Goal: Book appointment/travel/reservation

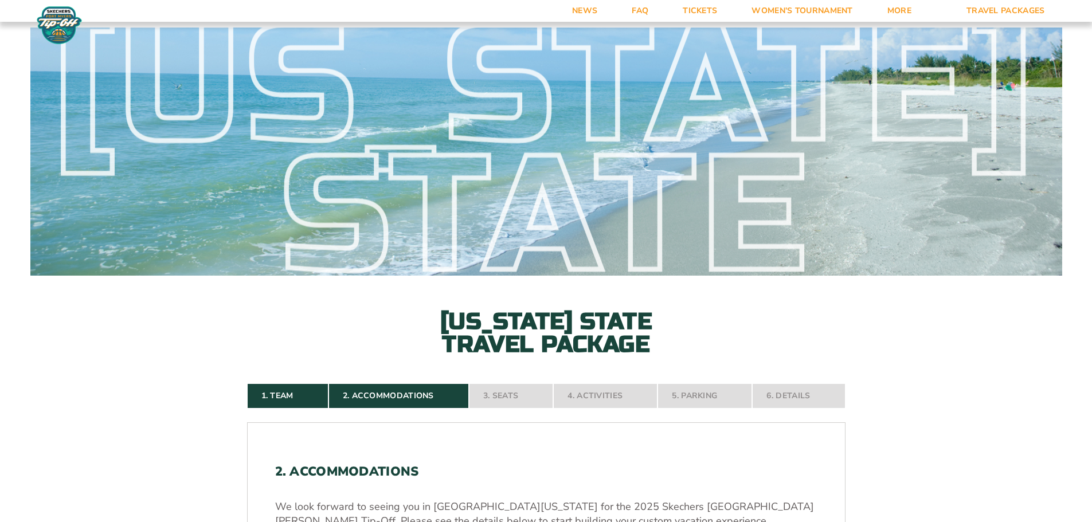
select select "2 Adults"
select select "5 Nights"
select select "Two Queen Beds - Upgrade"
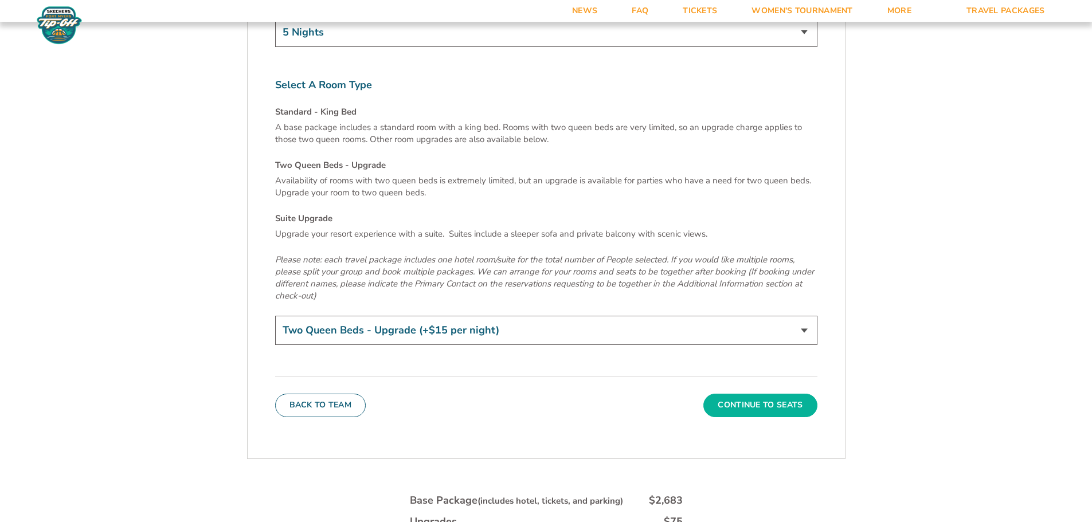
click at [753, 394] on button "Continue To Seats" at bounding box center [760, 405] width 114 height 23
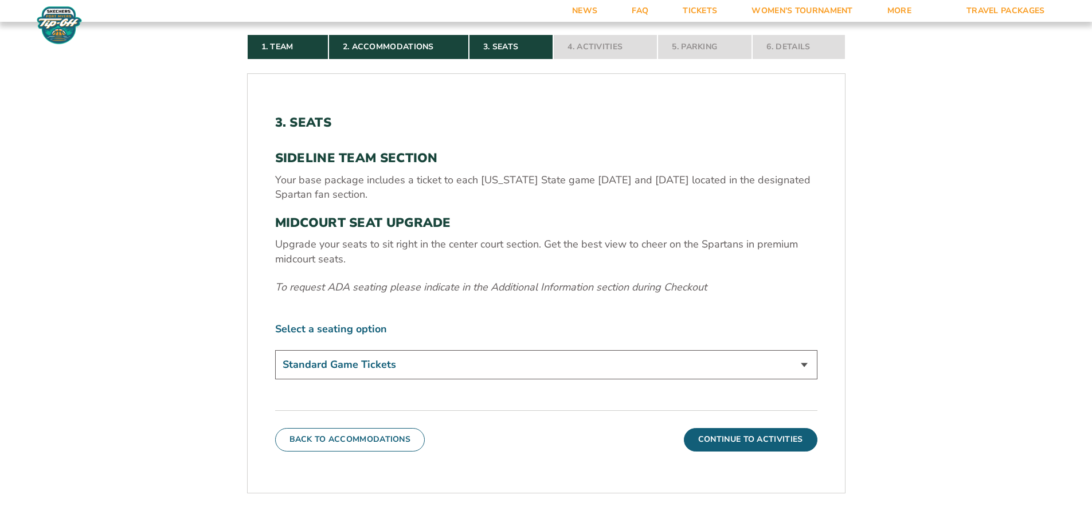
scroll to position [362, 0]
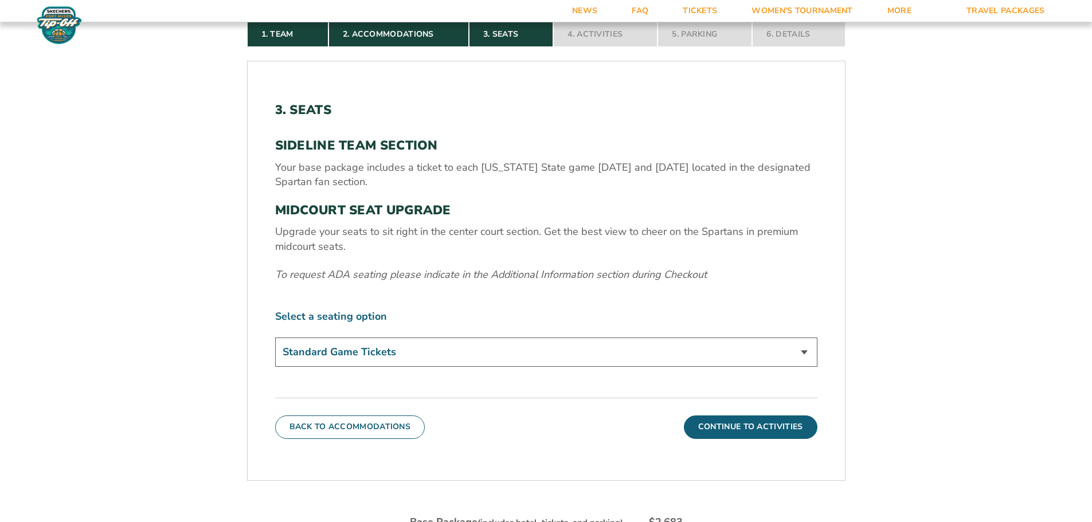
click at [804, 352] on select "Standard Game Tickets Midcourt Seat Upgrade (+$140 per person)" at bounding box center [546, 352] width 542 height 29
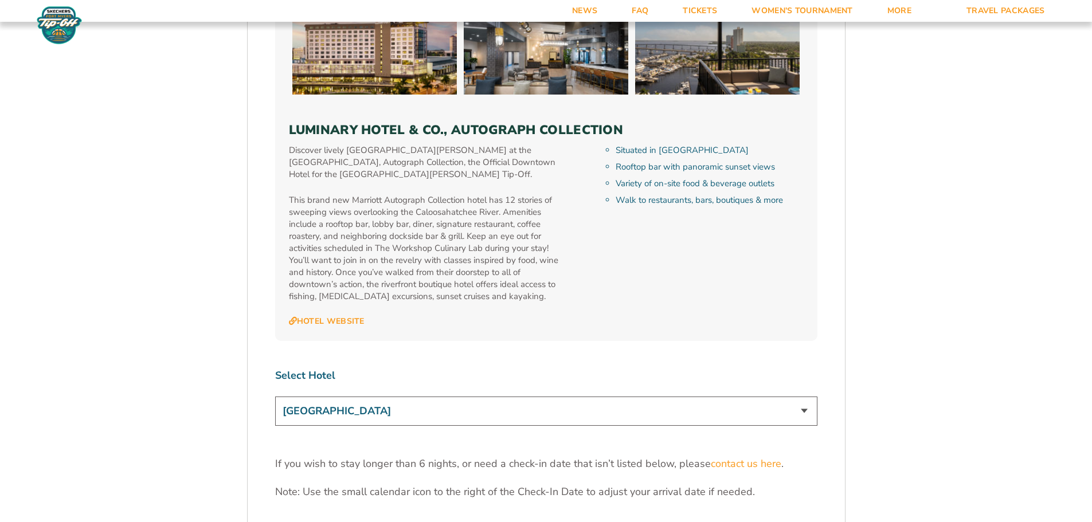
scroll to position [3383, 0]
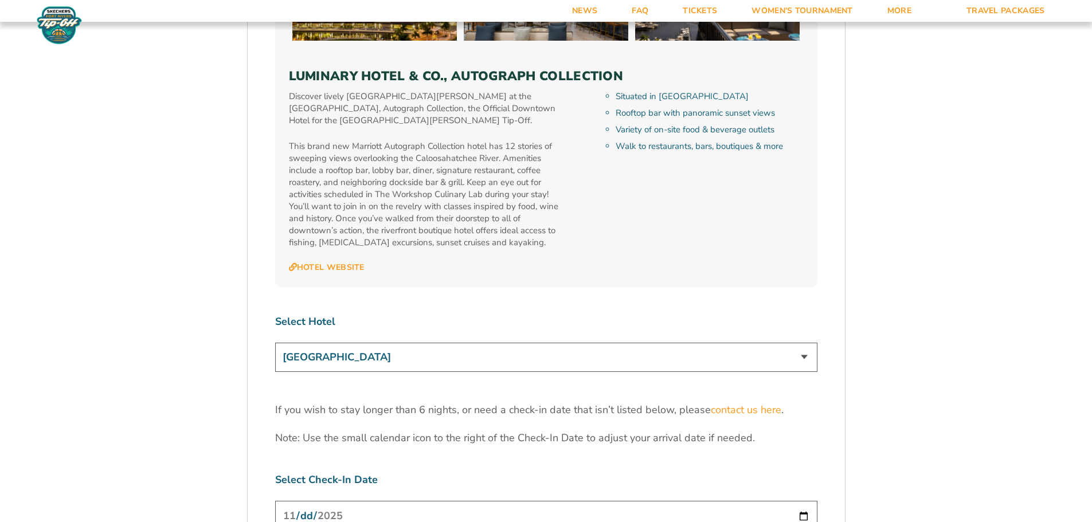
click at [800, 343] on select "[GEOGRAPHIC_DATA] [GEOGRAPHIC_DATA] [GEOGRAPHIC_DATA], Autograph Collection" at bounding box center [546, 357] width 542 height 29
select select "18477"
click at [275, 343] on select "[GEOGRAPHIC_DATA] [GEOGRAPHIC_DATA] [GEOGRAPHIC_DATA], Autograph Collection" at bounding box center [546, 357] width 542 height 29
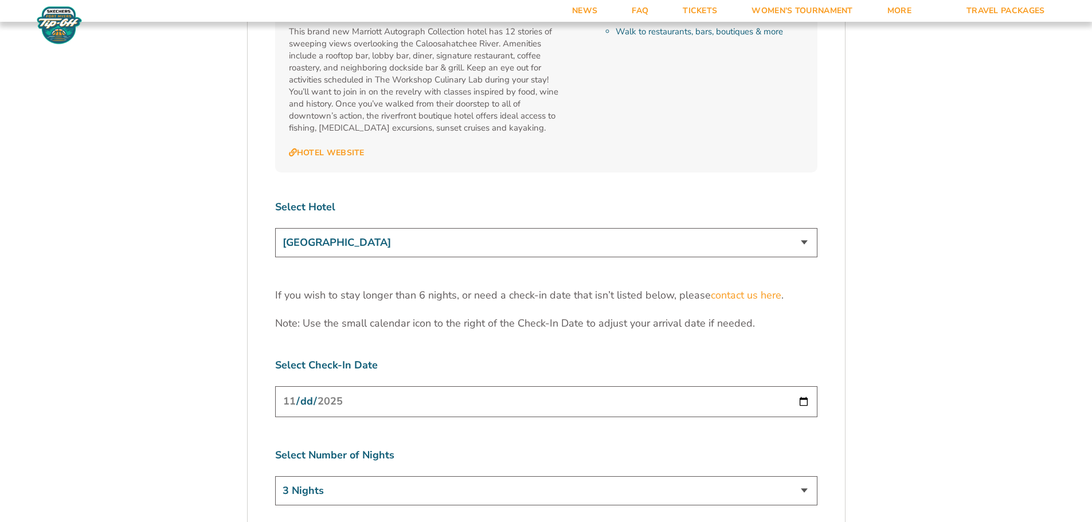
scroll to position [3555, 0]
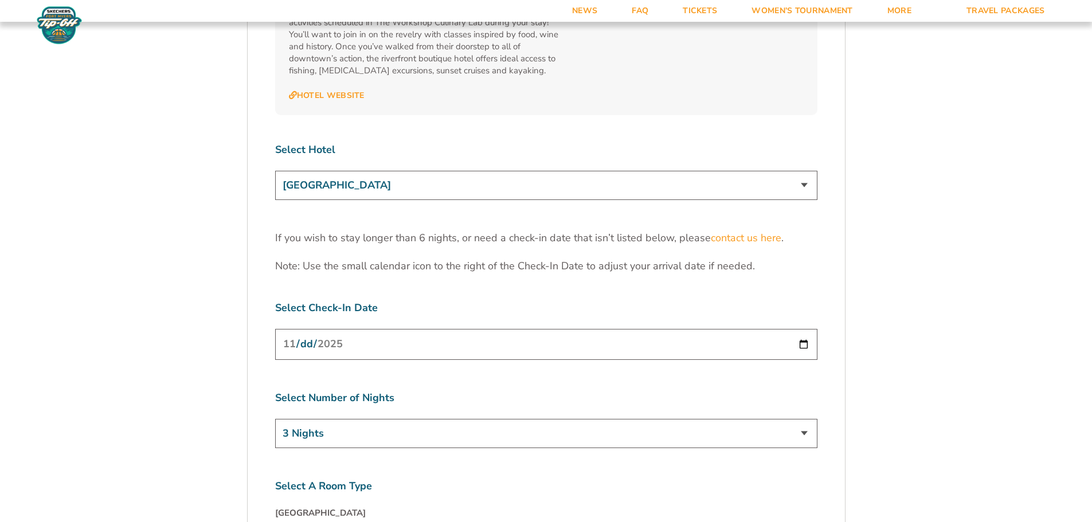
click at [802, 419] on select "3 Nights 4 Nights 5 Nights 6 Nights" at bounding box center [546, 433] width 542 height 29
select select "6 Nights"
click at [275, 419] on select "3 Nights 4 Nights 5 Nights 6 Nights" at bounding box center [546, 433] width 542 height 29
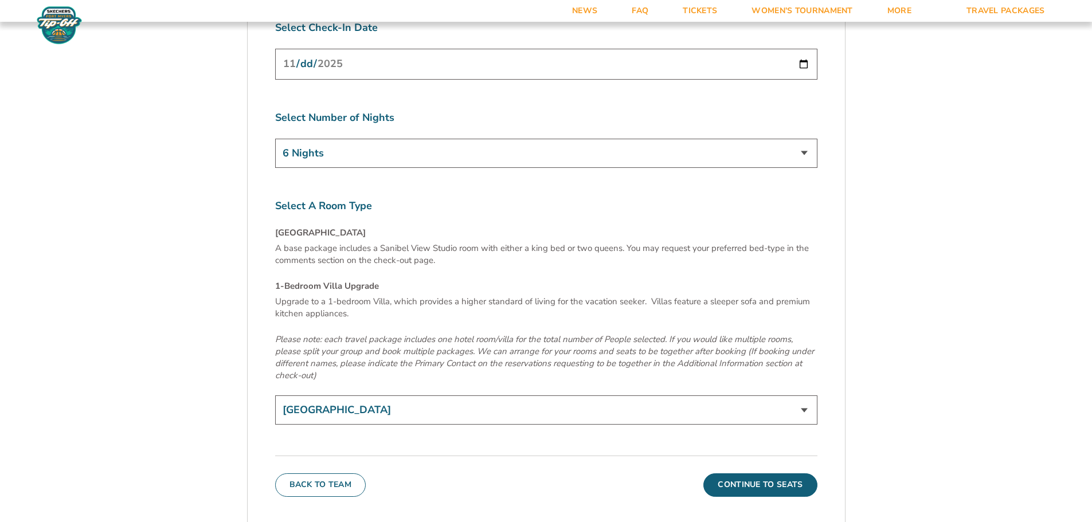
scroll to position [3841, 0]
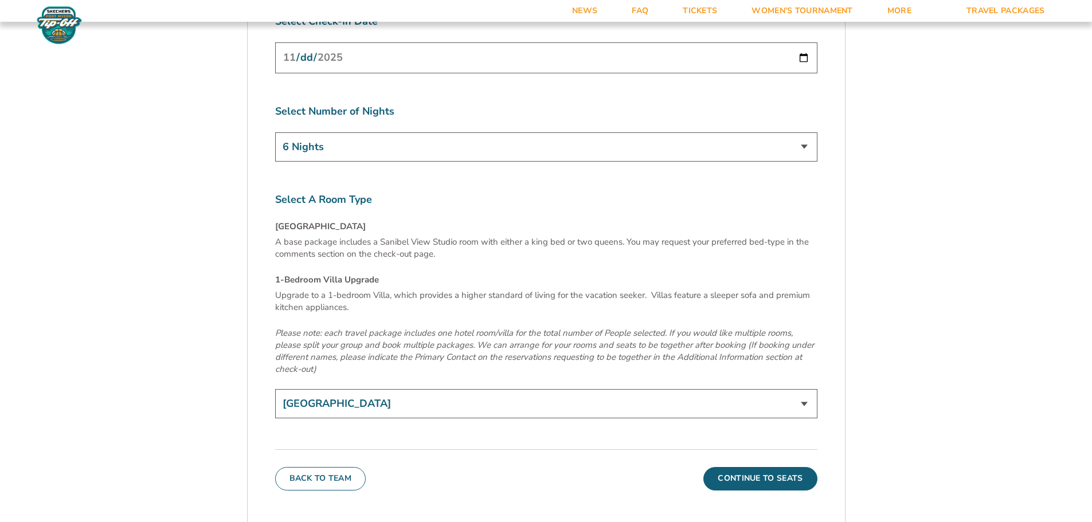
click at [800, 389] on select "[GEOGRAPHIC_DATA] 1-Bedroom Villa Upgrade (+$165 per night)" at bounding box center [546, 403] width 542 height 29
select select "1-Bedroom Villa Upgrade"
click at [275, 389] on select "[GEOGRAPHIC_DATA] 1-Bedroom Villa Upgrade (+$165 per night)" at bounding box center [546, 403] width 542 height 29
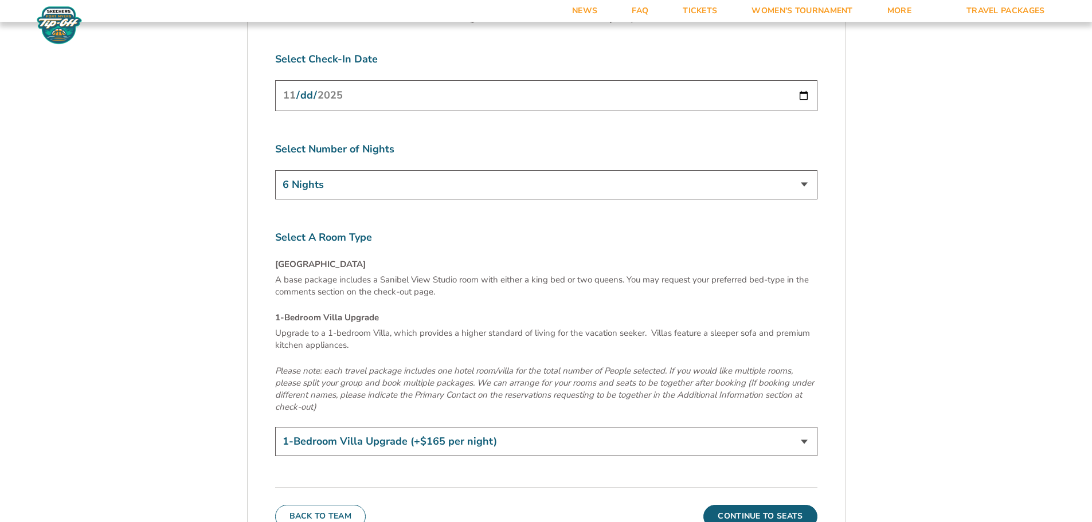
scroll to position [3784, 0]
